Goal: Task Accomplishment & Management: Use online tool/utility

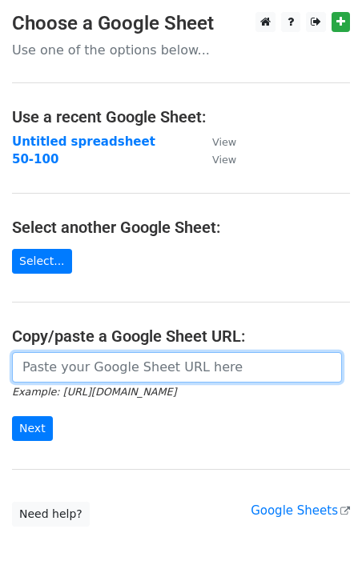
click at [95, 362] on input "url" at bounding box center [177, 367] width 330 height 30
paste input "CARRIER DOT ACTIVE AUTHORIZED MC DOT NUMBER DATE COMPANY NAME ADDRESS PHONE POW…"
type input "CARRIER DOT ACTIVE AUTHORIZED MC DOT NUMBER DATE COMPANY NAME ADDRESS PHONE POW…"
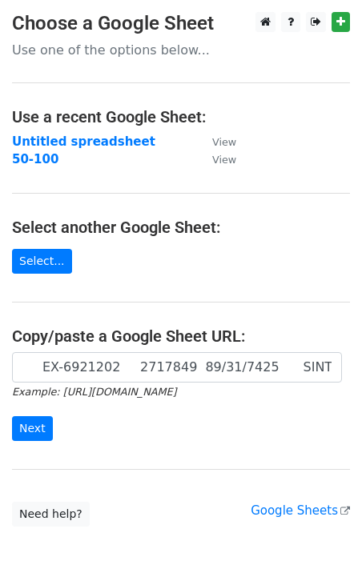
scroll to position [0, 0]
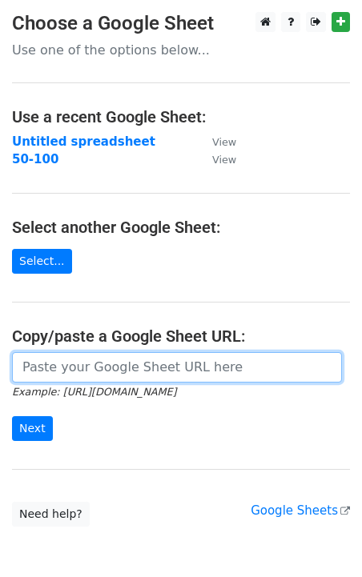
click at [81, 369] on input "url" at bounding box center [177, 367] width 330 height 30
paste input "[URL][DOMAIN_NAME]"
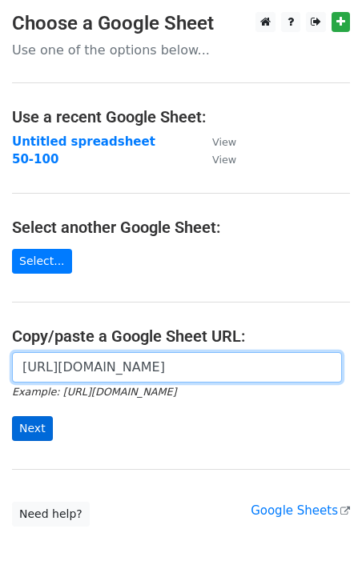
type input "[URL][DOMAIN_NAME]"
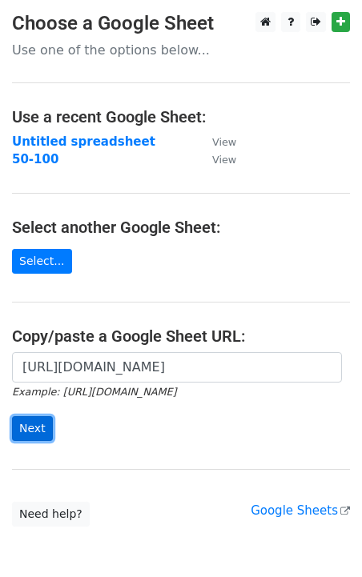
click at [35, 424] on input "Next" at bounding box center [32, 428] width 41 height 25
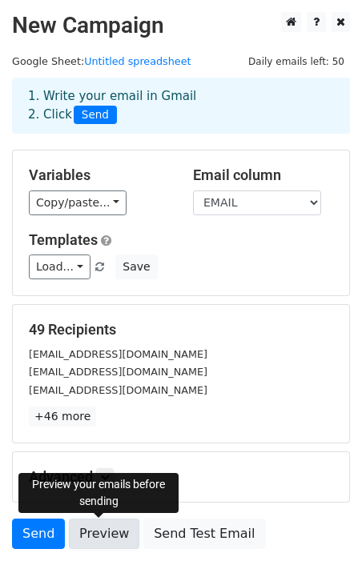
click at [94, 537] on link "Preview" at bounding box center [104, 534] width 70 height 30
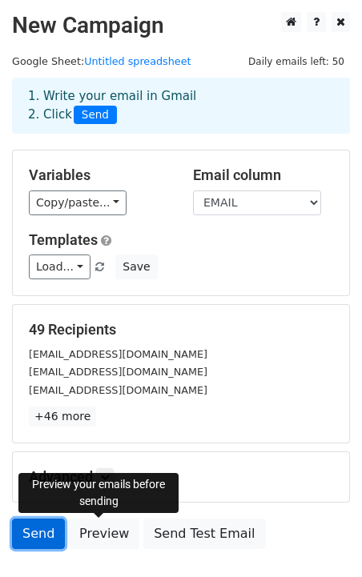
click at [43, 525] on link "Send" at bounding box center [38, 534] width 53 height 30
